Goal: Task Accomplishment & Management: Manage account settings

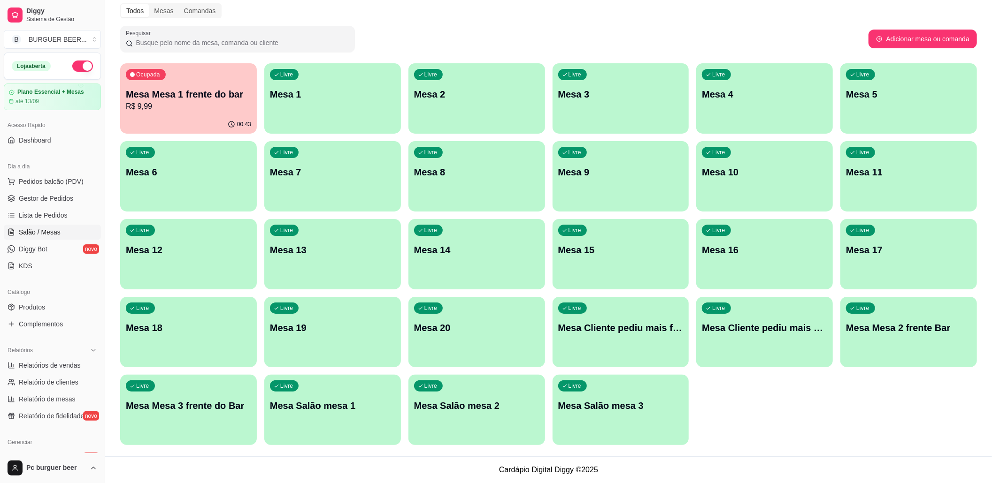
click at [205, 83] on div "Ocupada Mesa Mesa 1 frente do bar R$ 9,99" at bounding box center [188, 89] width 137 height 52
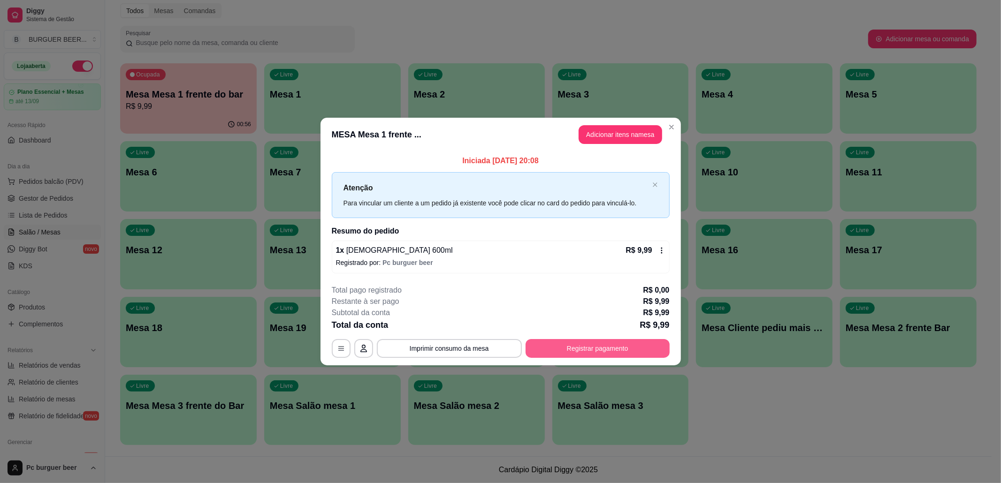
click at [563, 352] on button "Registrar pagamento" at bounding box center [598, 348] width 144 height 19
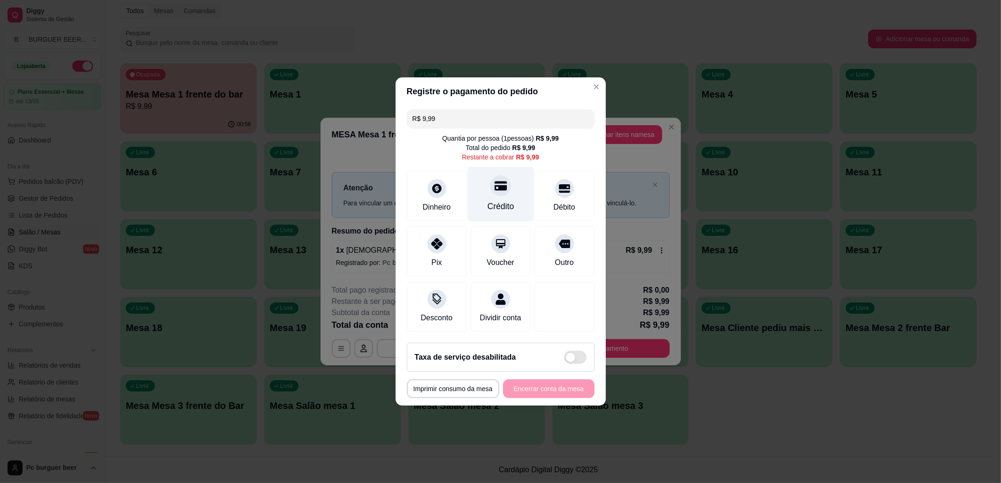
click at [511, 195] on div "Crédito" at bounding box center [500, 194] width 66 height 55
type input "R$ 0,00"
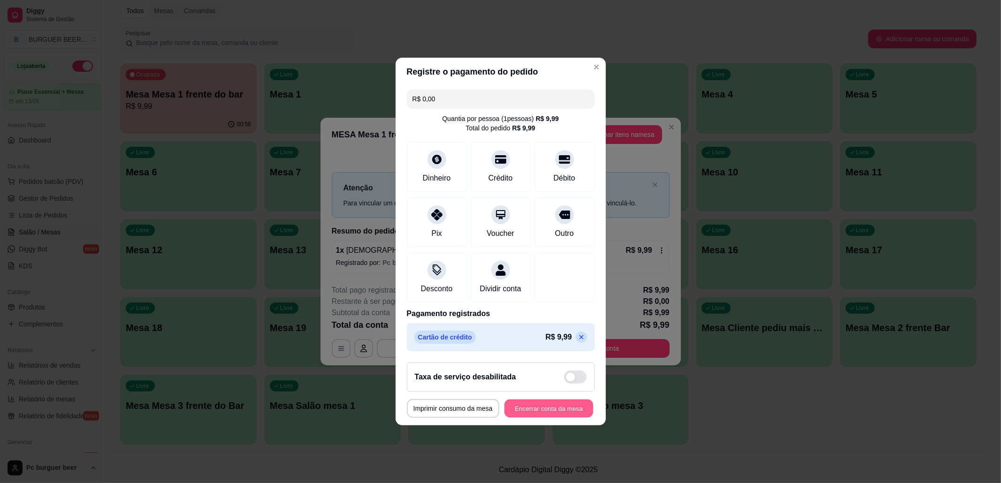
click at [558, 416] on button "Encerrar conta da mesa" at bounding box center [549, 409] width 89 height 18
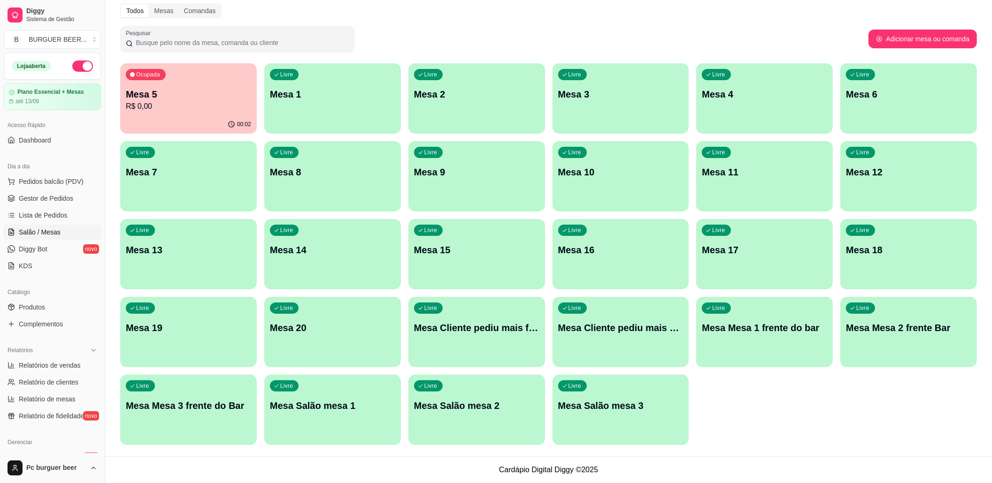
click at [152, 109] on p "R$ 0,00" at bounding box center [188, 106] width 125 height 11
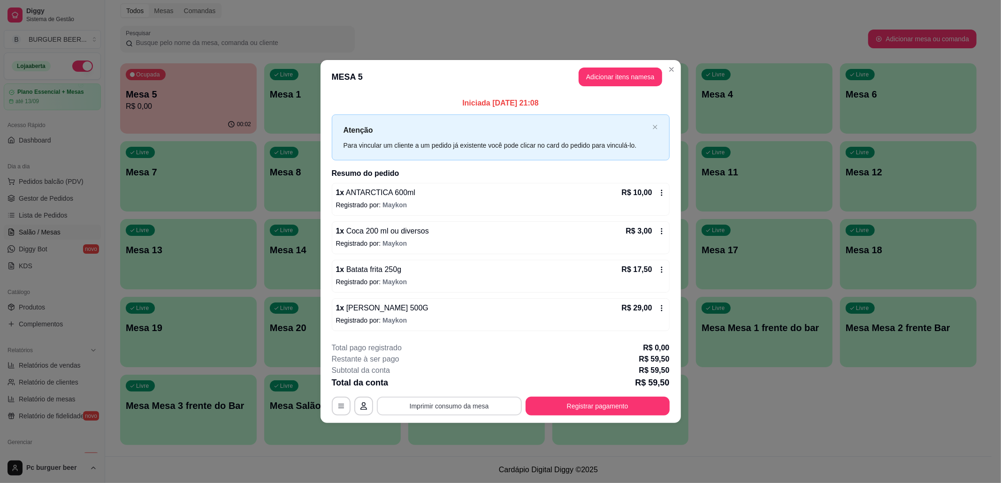
click at [470, 398] on button "Imprimir consumo da mesa" at bounding box center [449, 406] width 145 height 19
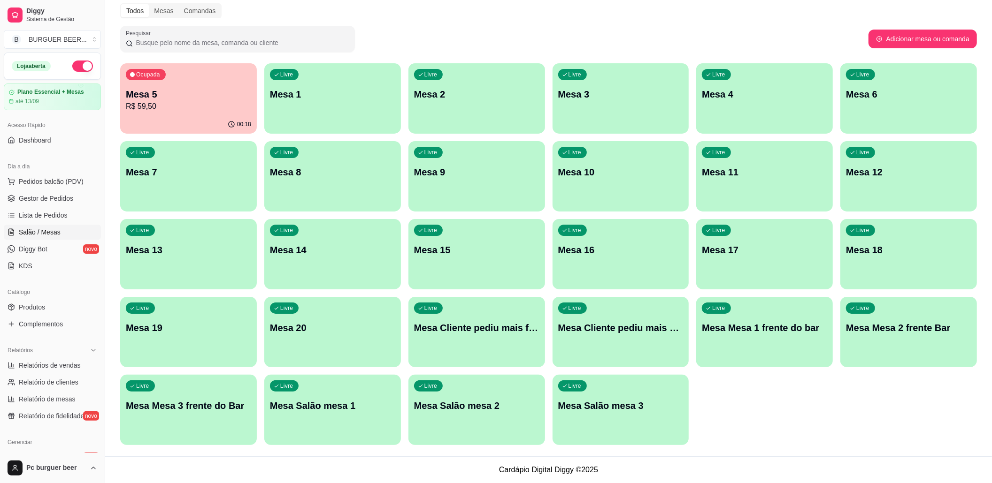
click at [181, 86] on div "Ocupada Mesa 5 R$ 59,50" at bounding box center [188, 89] width 137 height 52
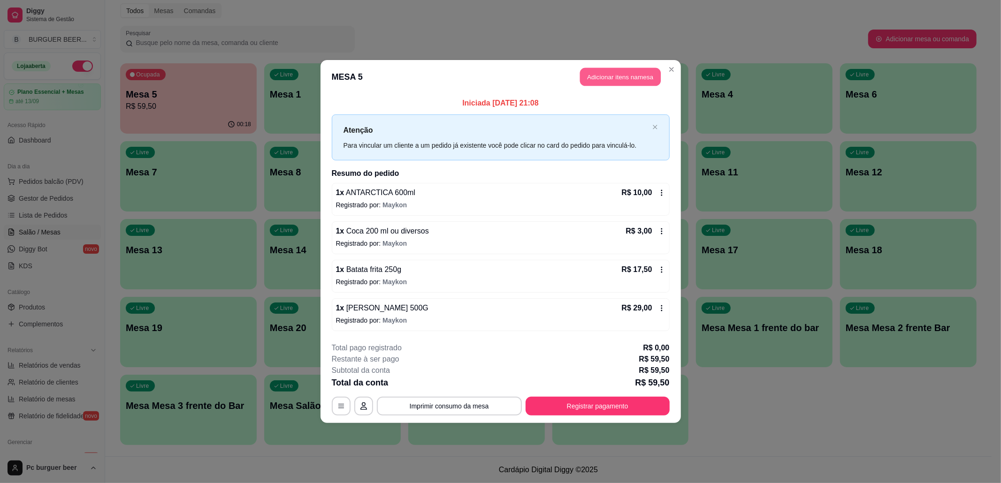
click at [603, 75] on button "Adicionar itens na mesa" at bounding box center [620, 77] width 81 height 18
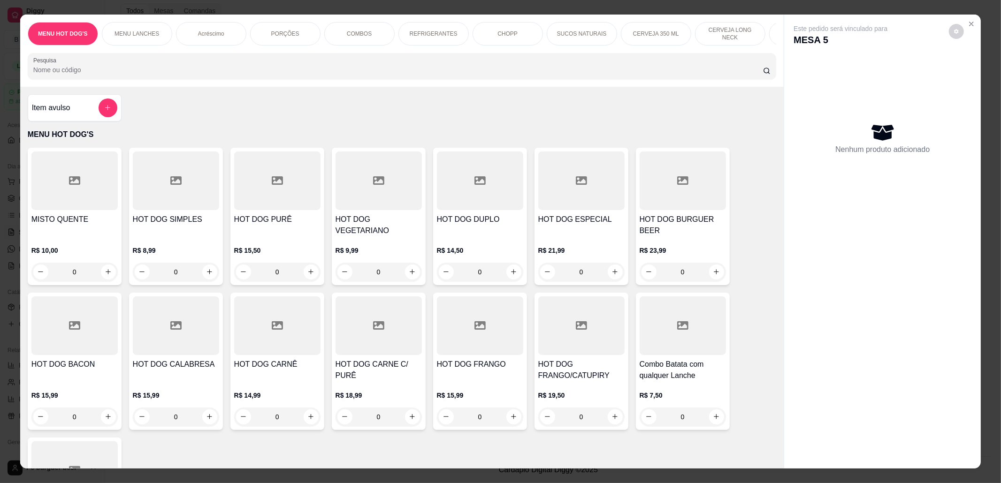
scroll to position [0, 434]
click at [357, 32] on p "CERVEJA DE 600 ML" at bounding box center [371, 33] width 54 height 15
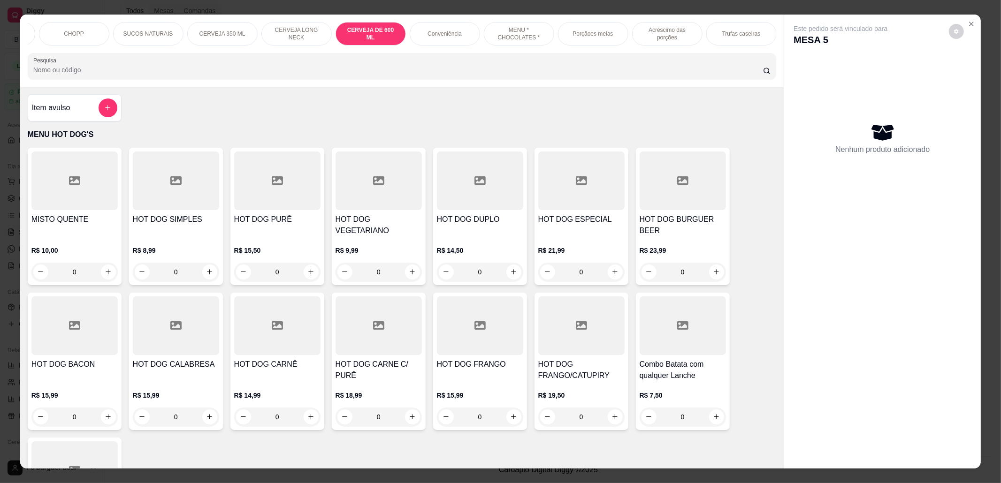
scroll to position [15, 0]
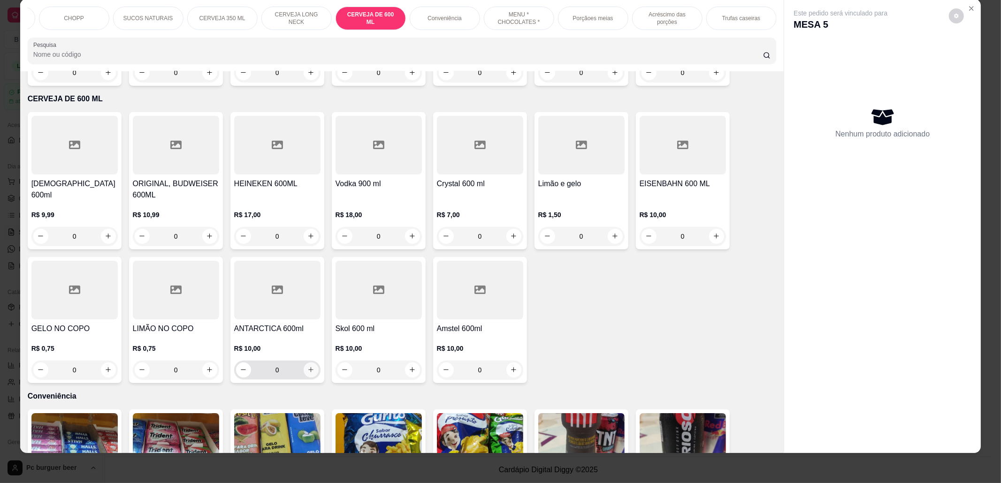
click at [304, 363] on button "increase-product-quantity" at bounding box center [311, 370] width 15 height 15
type input "1"
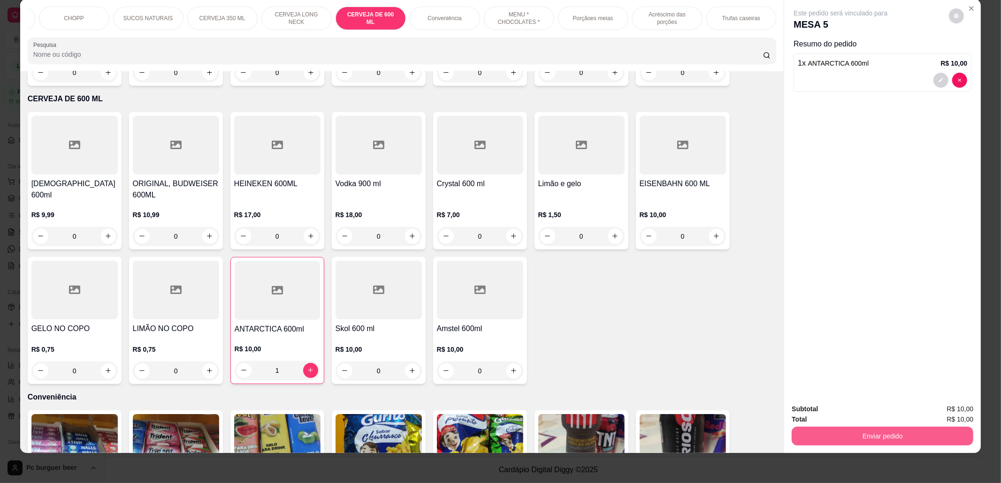
click at [903, 436] on button "Enviar pedido" at bounding box center [883, 436] width 182 height 19
click at [811, 436] on button "Enviar pedido" at bounding box center [883, 436] width 182 height 19
click at [821, 414] on button "Não registrar e enviar pedido" at bounding box center [851, 414] width 98 height 18
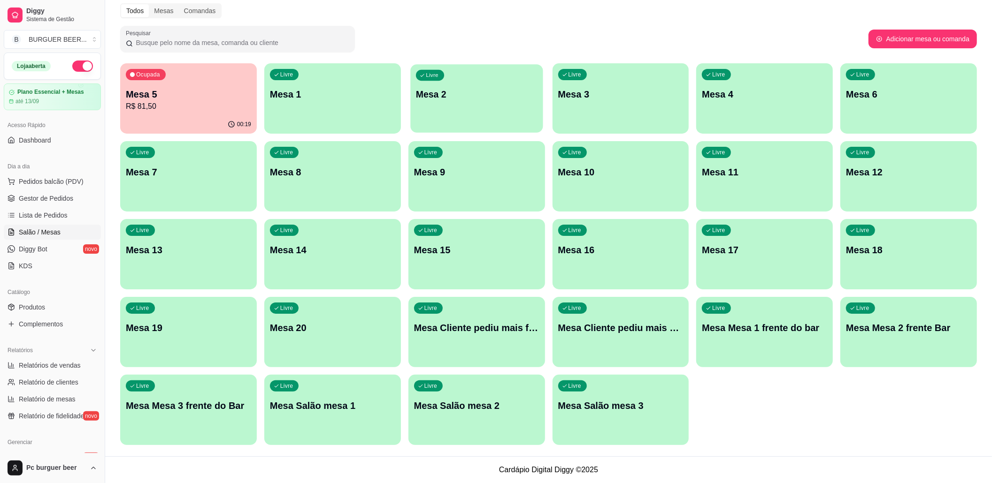
click at [498, 100] on p "Mesa 2" at bounding box center [477, 94] width 122 height 13
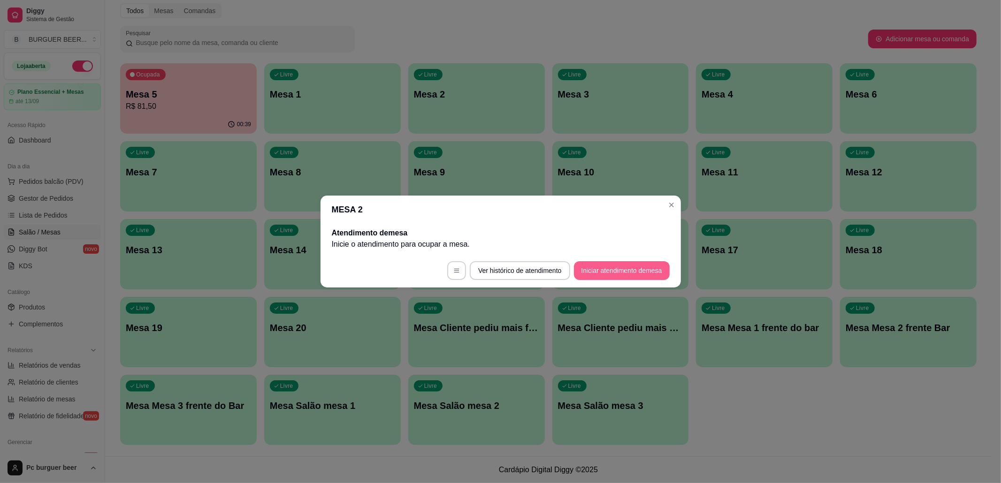
click at [614, 264] on button "Iniciar atendimento de mesa" at bounding box center [622, 270] width 96 height 19
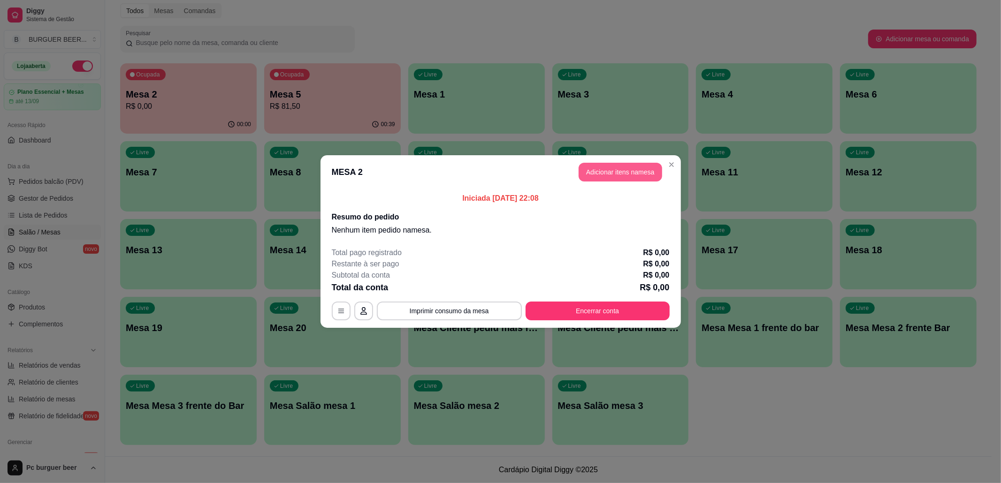
click at [618, 172] on button "Adicionar itens na mesa" at bounding box center [621, 172] width 84 height 19
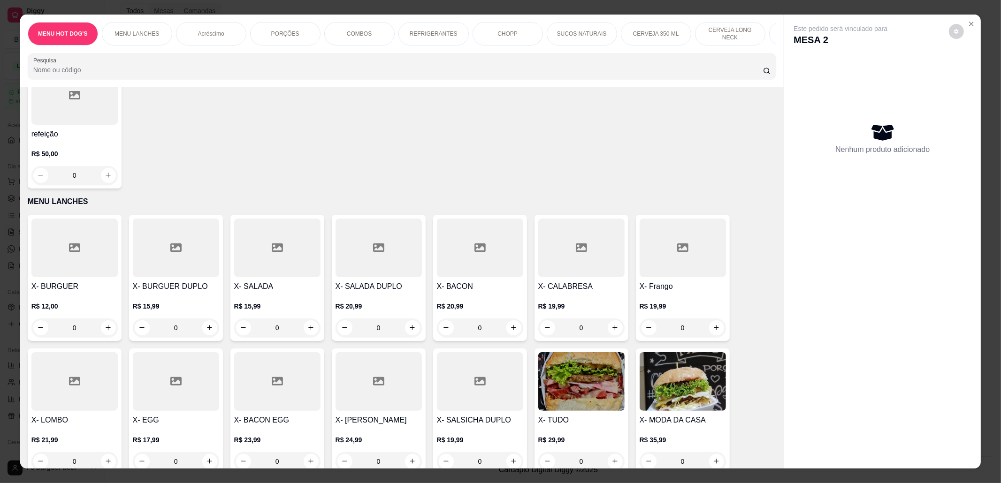
scroll to position [438, 0]
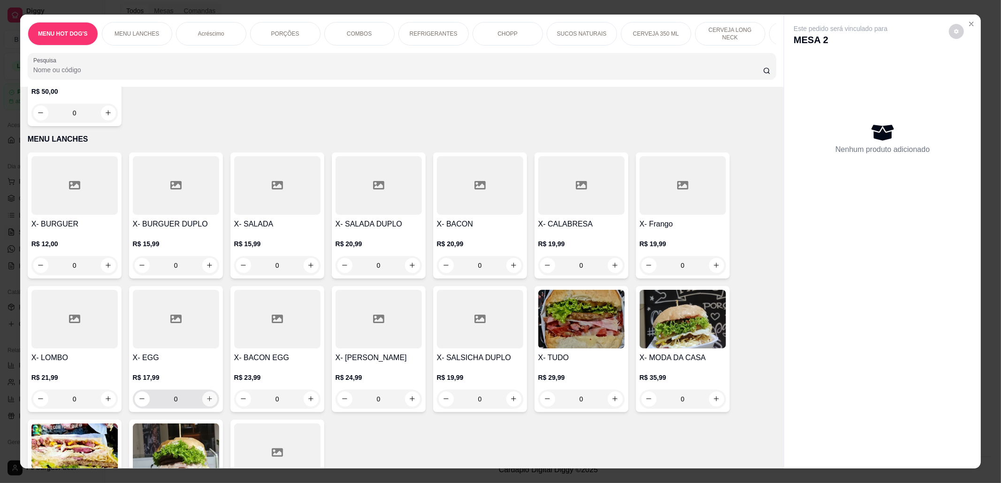
click at [206, 397] on icon "increase-product-quantity" at bounding box center [209, 399] width 7 height 7
type input "1"
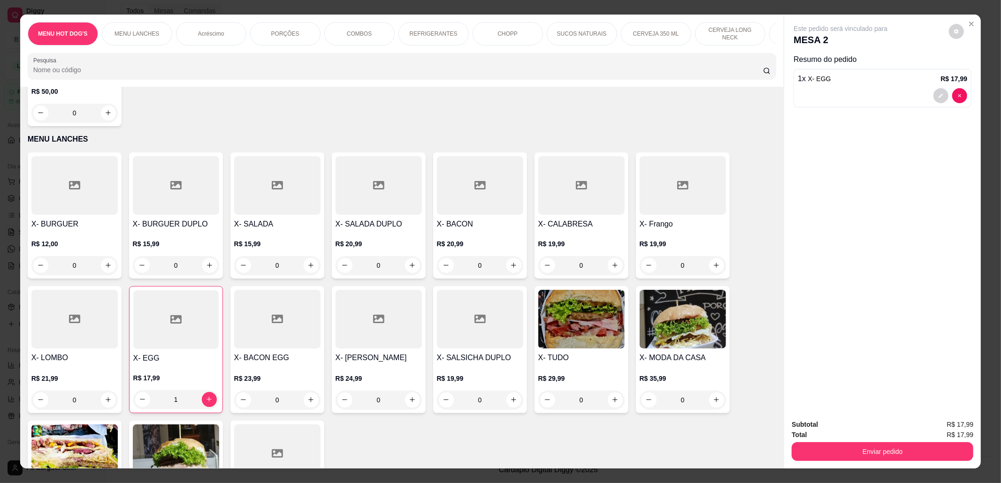
click at [423, 28] on div "REFRIGERANTES" at bounding box center [433, 33] width 70 height 23
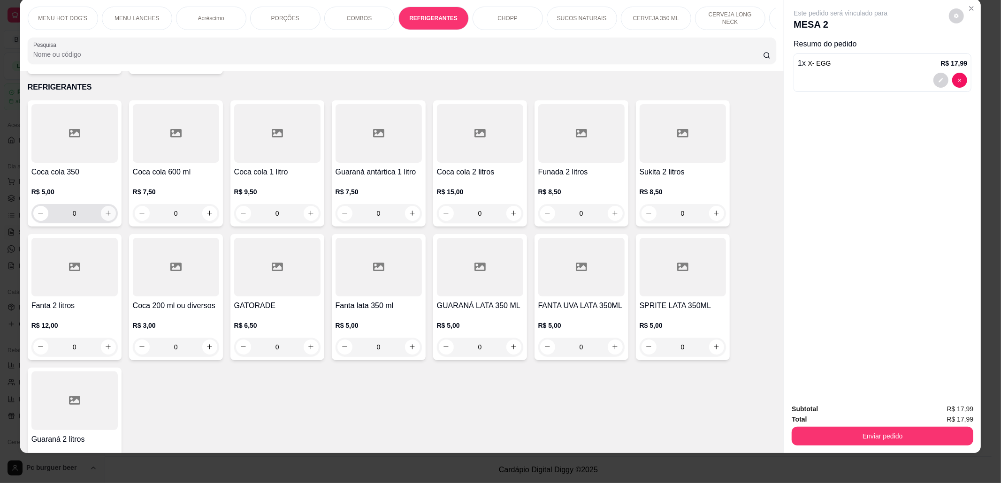
click at [105, 213] on icon "increase-product-quantity" at bounding box center [108, 213] width 7 height 7
type input "1"
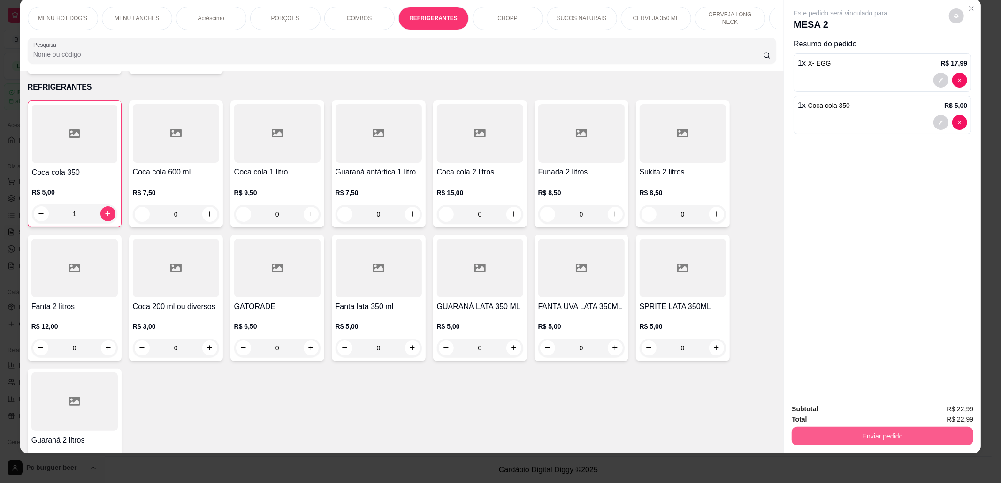
click at [905, 436] on button "Enviar pedido" at bounding box center [883, 436] width 182 height 19
click at [879, 412] on button "Não registrar e enviar pedido" at bounding box center [850, 413] width 95 height 17
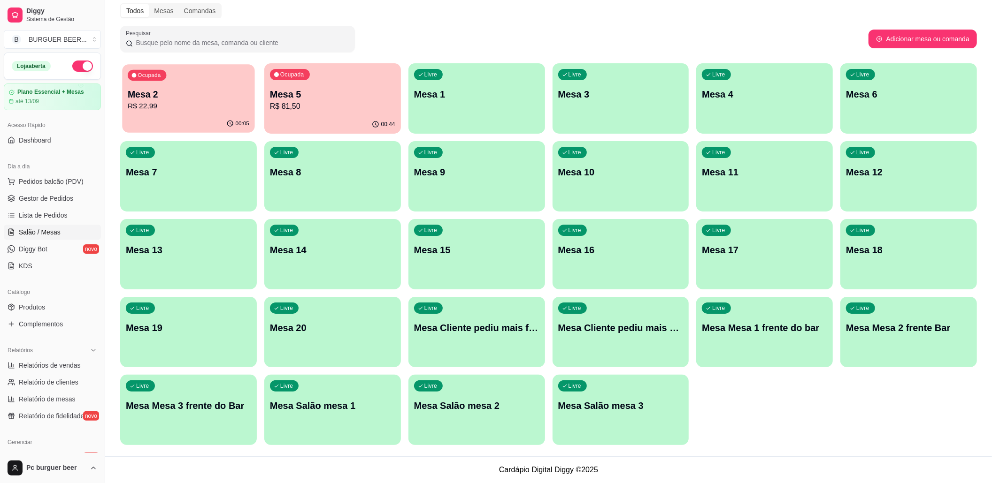
click at [173, 115] on div "00:05" at bounding box center [188, 124] width 132 height 18
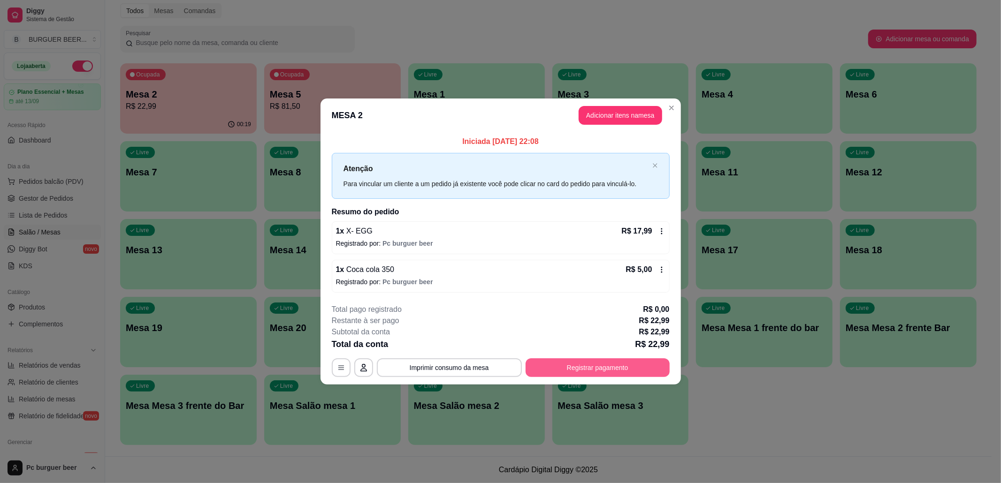
click at [614, 372] on button "Registrar pagamento" at bounding box center [598, 368] width 144 height 19
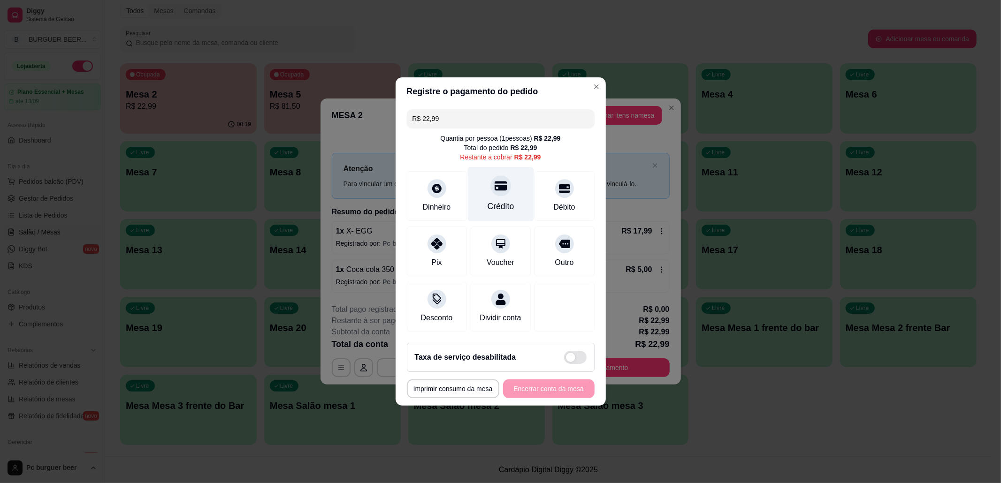
click at [511, 192] on div "Crédito" at bounding box center [500, 194] width 66 height 55
type input "R$ 0,00"
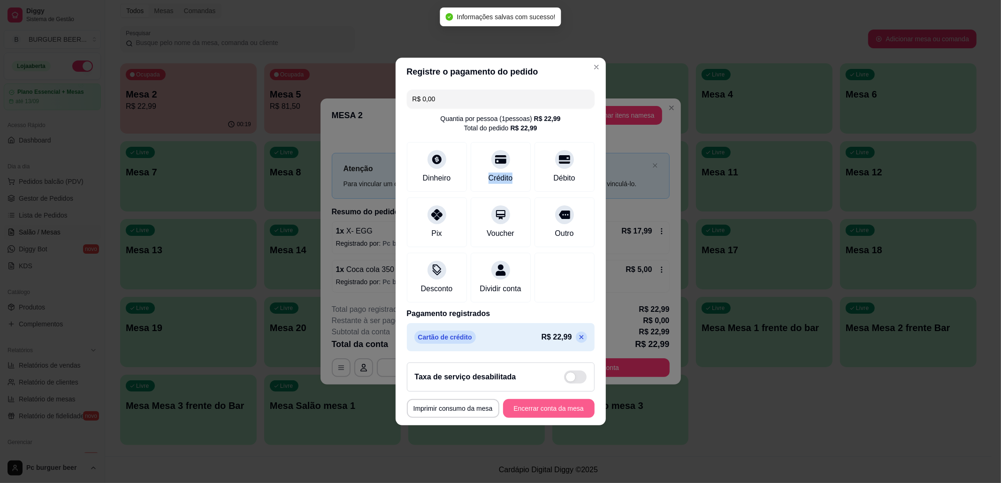
click at [526, 425] on footer "**********" at bounding box center [501, 390] width 210 height 70
click at [523, 418] on button "Encerrar conta da mesa" at bounding box center [549, 408] width 92 height 19
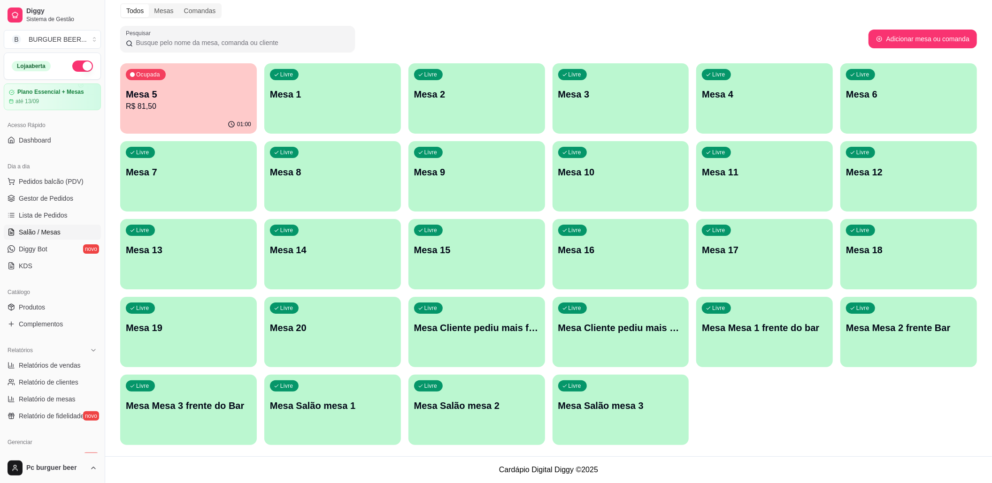
click at [186, 96] on p "Mesa 5" at bounding box center [188, 94] width 125 height 13
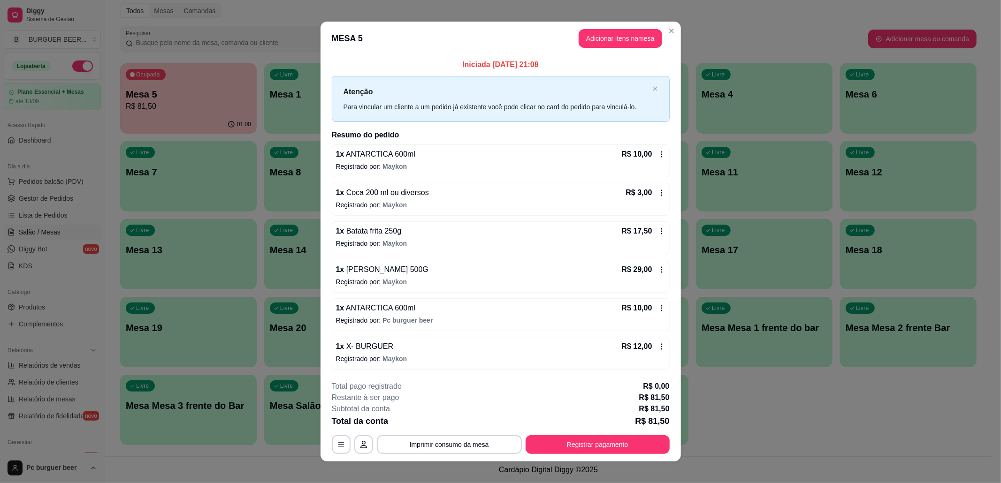
scroll to position [9, 0]
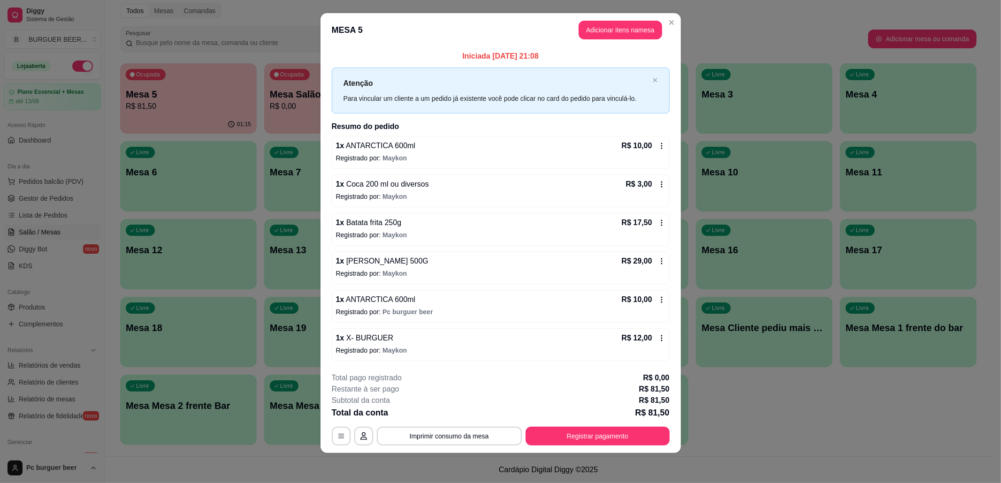
click at [553, 430] on button "Registrar pagamento" at bounding box center [598, 436] width 144 height 19
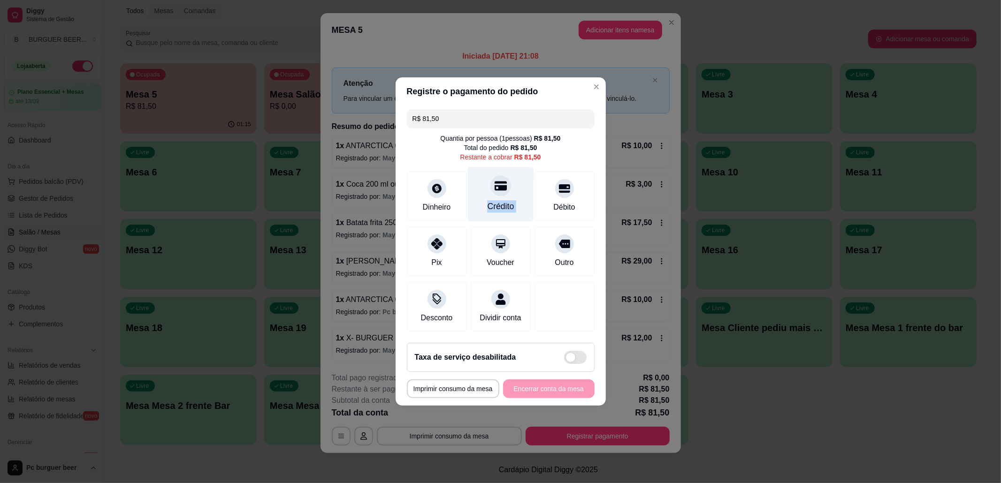
drag, startPoint x: 529, startPoint y: 185, endPoint x: 475, endPoint y: 196, distance: 55.6
click at [475, 196] on div "Dinheiro Crédito Débito" at bounding box center [501, 196] width 188 height 50
click at [417, 184] on div "Dinheiro" at bounding box center [437, 194] width 66 height 55
type input "R$ 0,00"
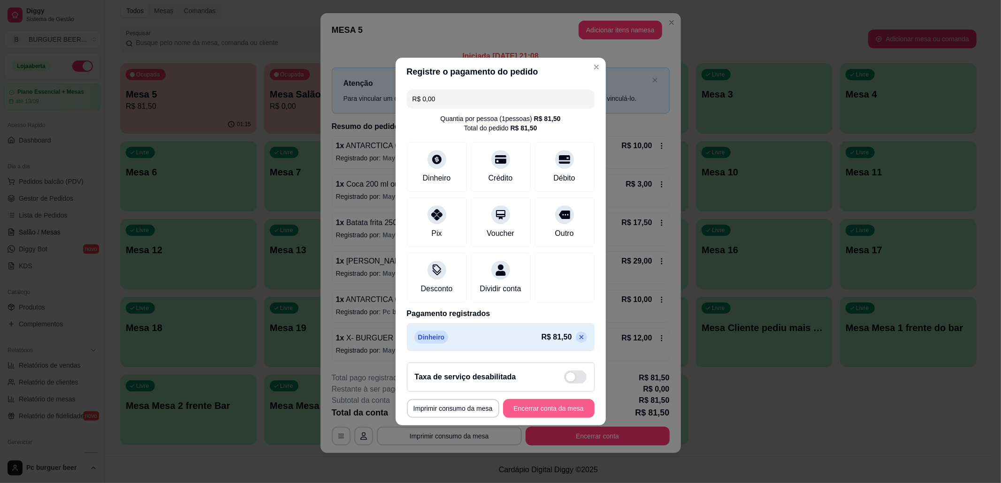
click at [521, 410] on button "Encerrar conta da mesa" at bounding box center [549, 408] width 92 height 19
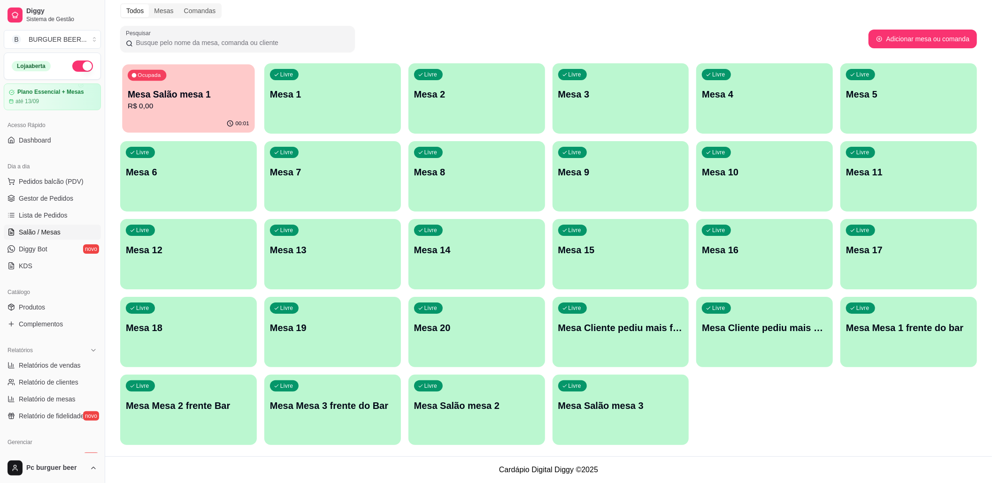
click at [222, 131] on div "00:01" at bounding box center [188, 124] width 132 height 18
click at [199, 106] on p "R$ 43,98" at bounding box center [188, 106] width 125 height 11
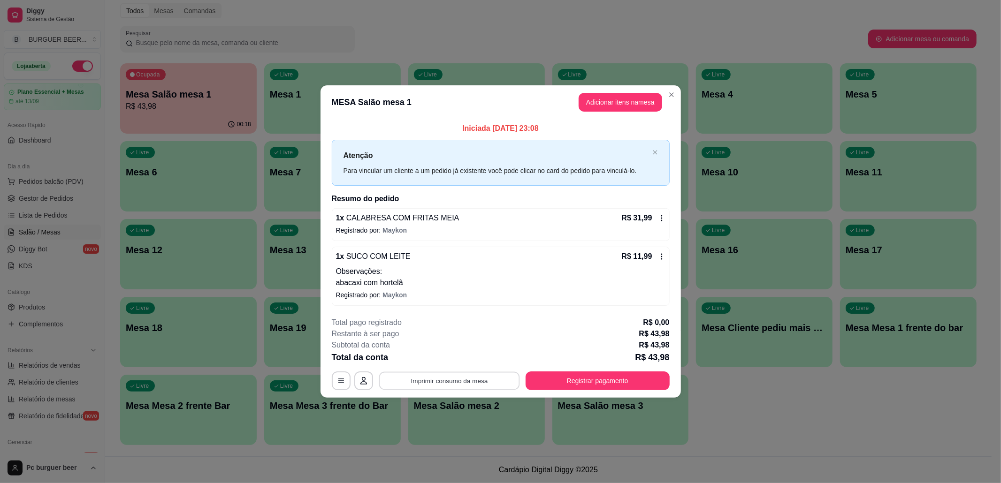
click at [423, 379] on button "Imprimir consumo da mesa" at bounding box center [449, 381] width 141 height 18
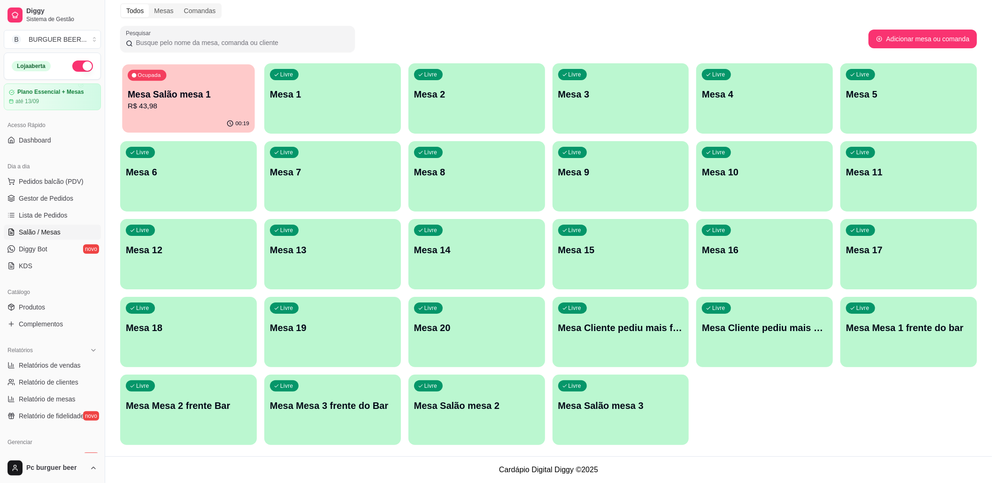
click at [189, 106] on p "R$ 43,98" at bounding box center [189, 106] width 122 height 11
